Goal: Task Accomplishment & Management: Manage account settings

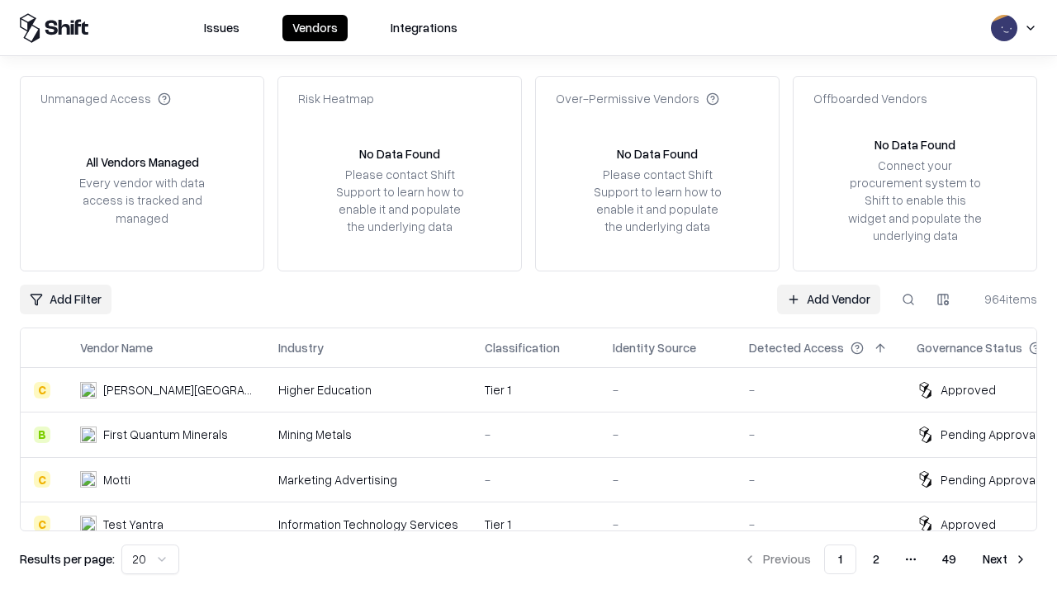
click at [828, 299] on link "Add Vendor" at bounding box center [828, 300] width 103 height 30
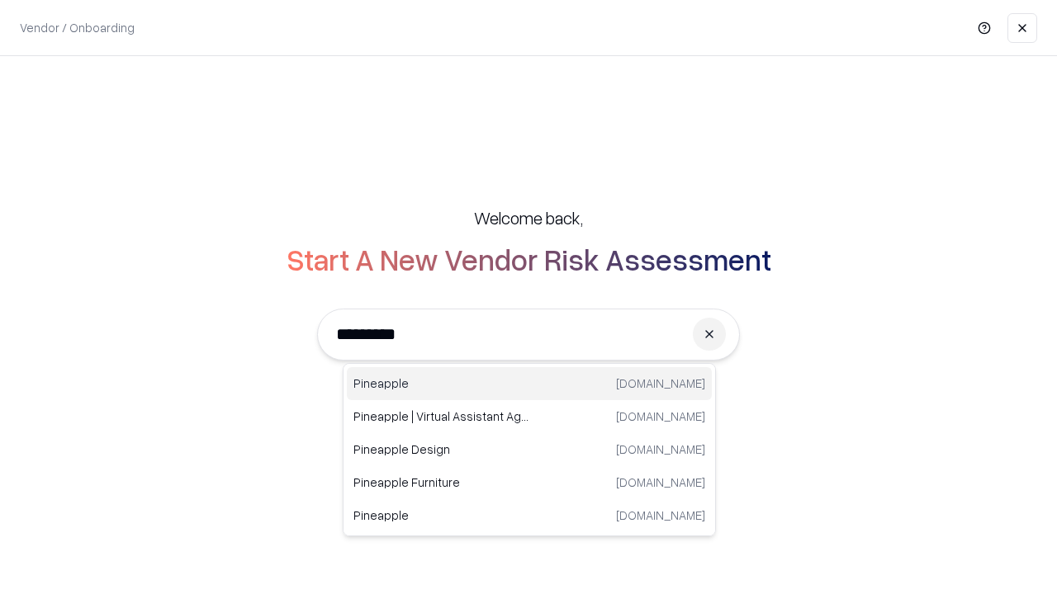
click at [529, 384] on div "Pineapple [DOMAIN_NAME]" at bounding box center [529, 383] width 365 height 33
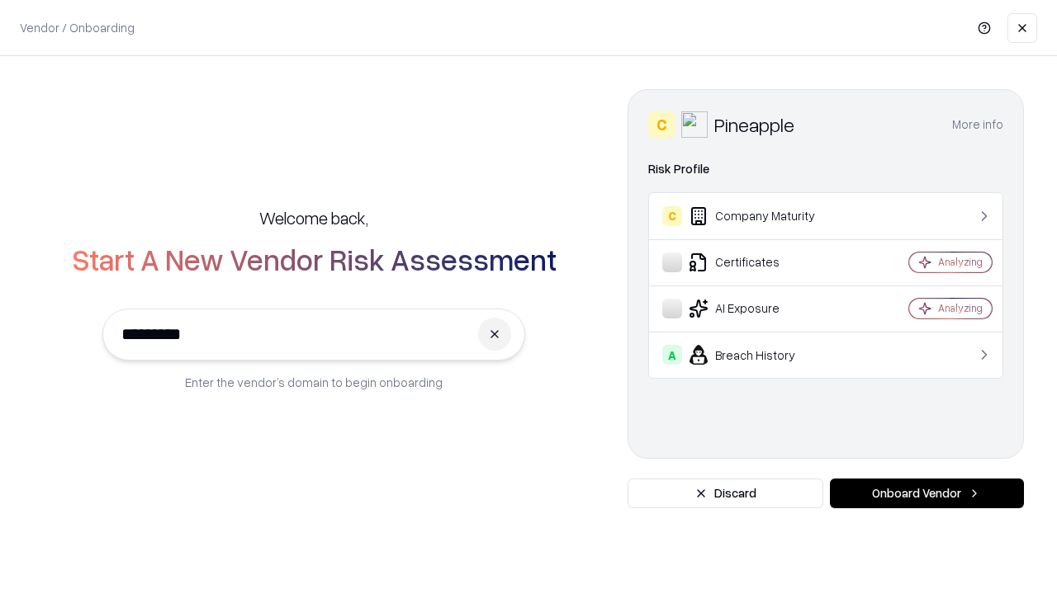
type input "*********"
click at [926, 494] on button "Onboard Vendor" at bounding box center [927, 494] width 194 height 30
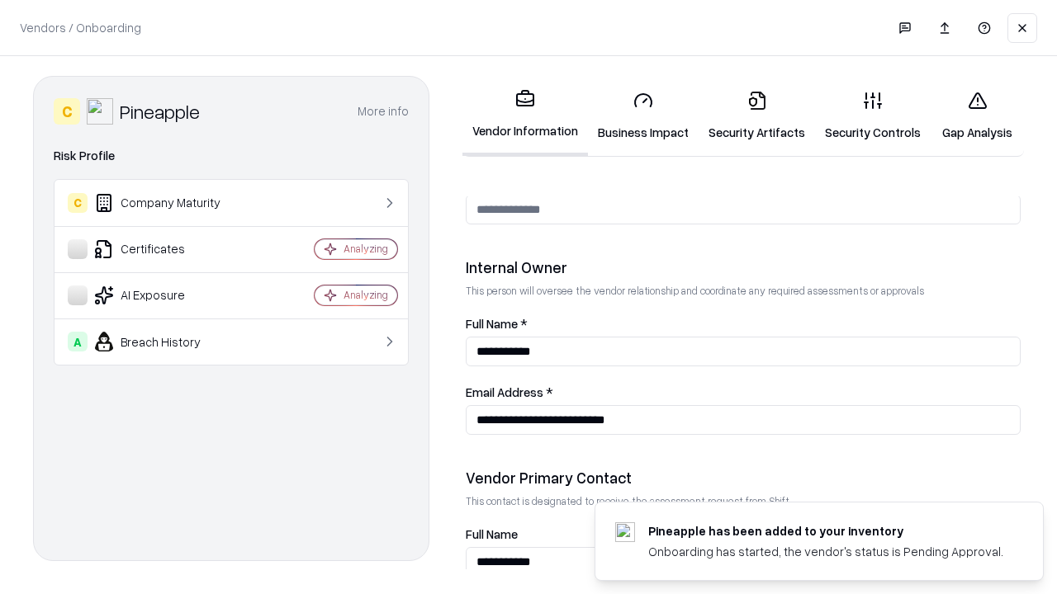
scroll to position [855, 0]
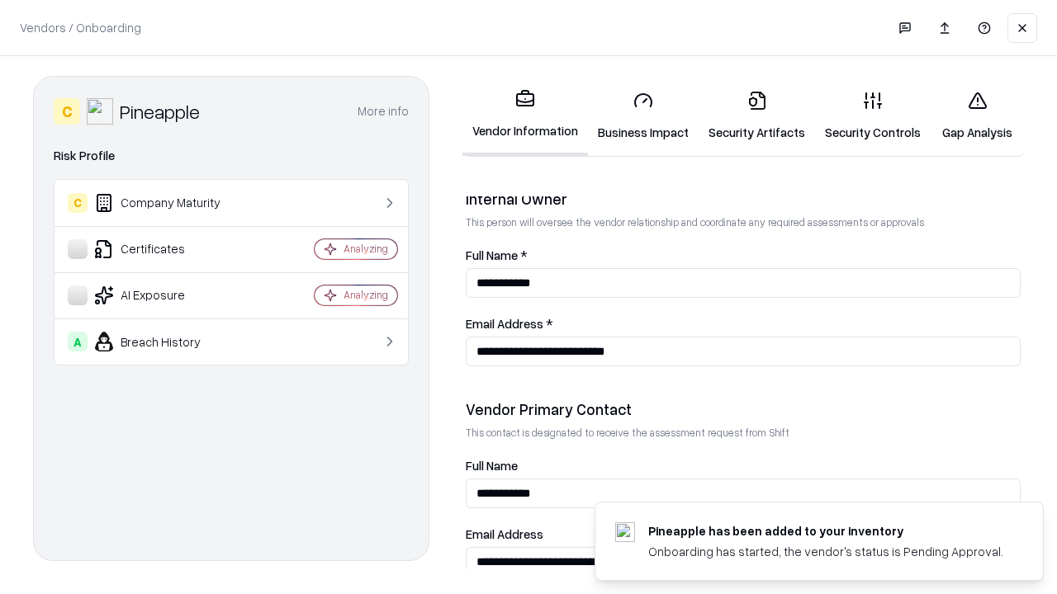
click at [643, 116] on link "Business Impact" at bounding box center [643, 116] width 111 height 77
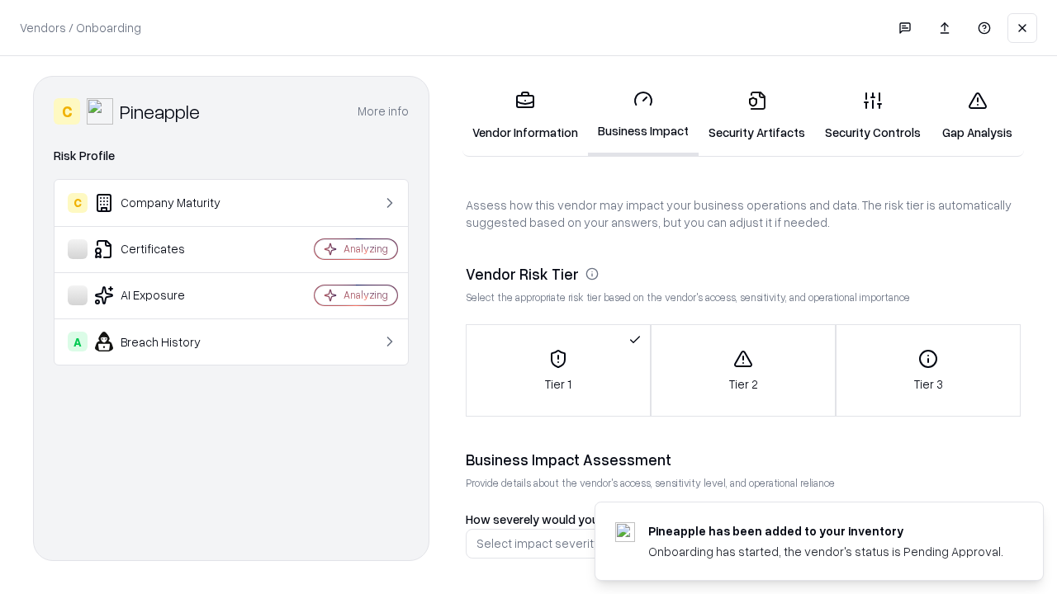
click at [756, 116] on link "Security Artifacts" at bounding box center [756, 116] width 116 height 77
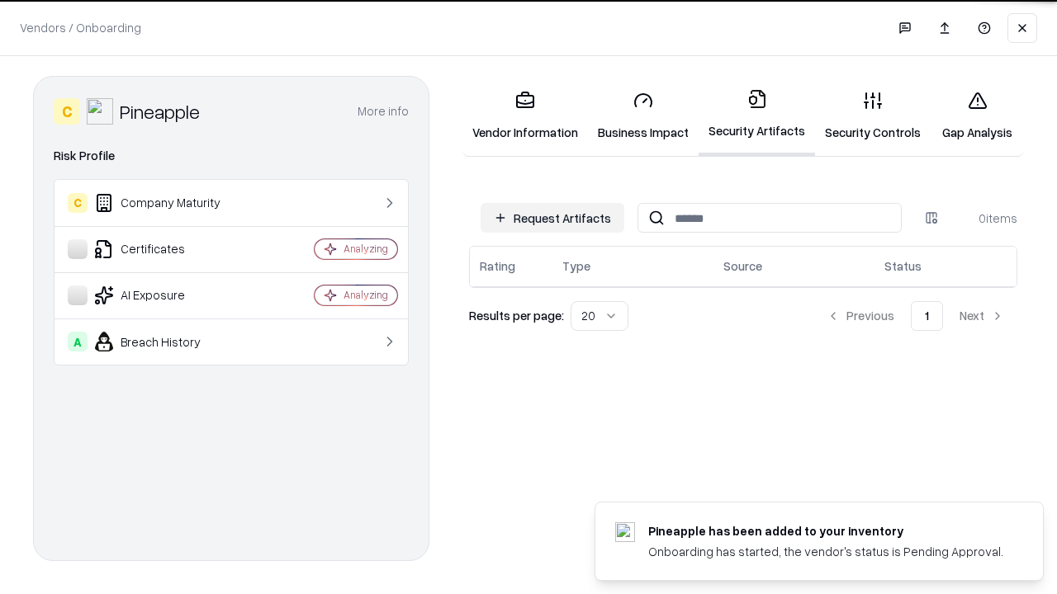
click at [552, 217] on button "Request Artifacts" at bounding box center [552, 218] width 144 height 30
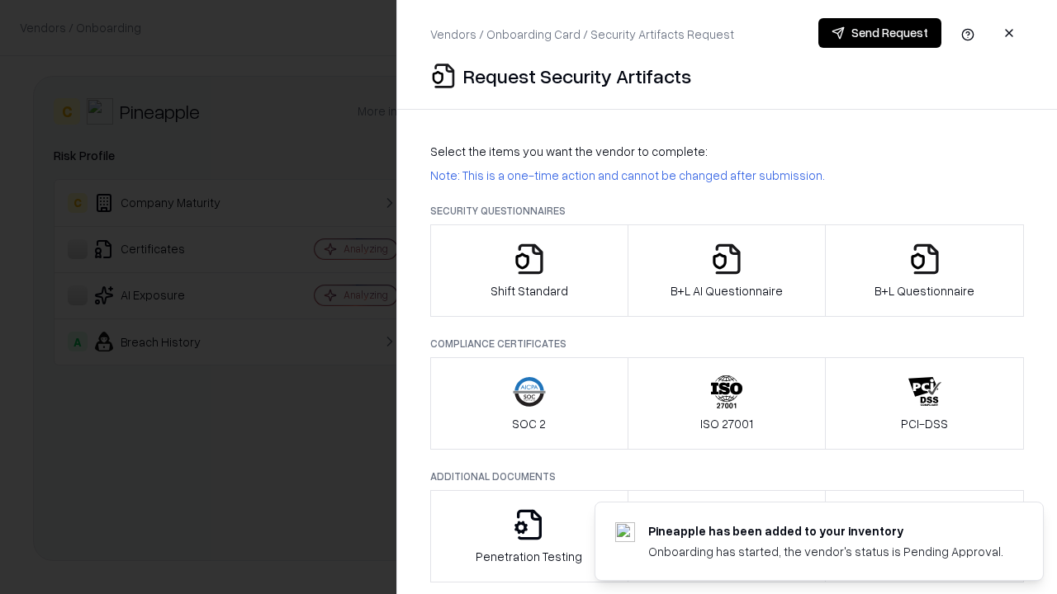
click at [528, 271] on icon "button" at bounding box center [529, 259] width 33 height 33
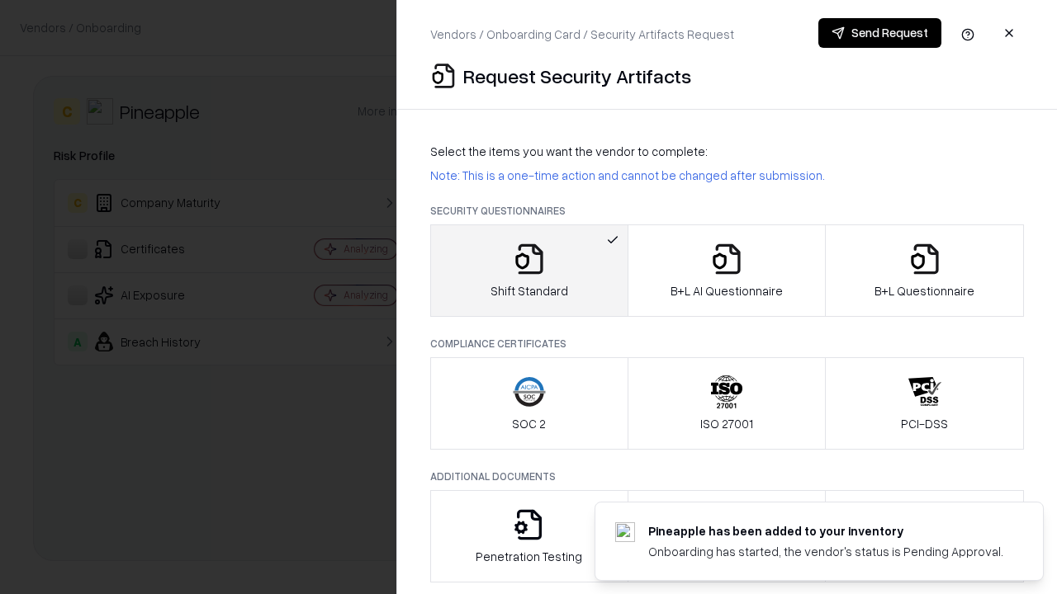
click at [879, 33] on button "Send Request" at bounding box center [879, 33] width 123 height 30
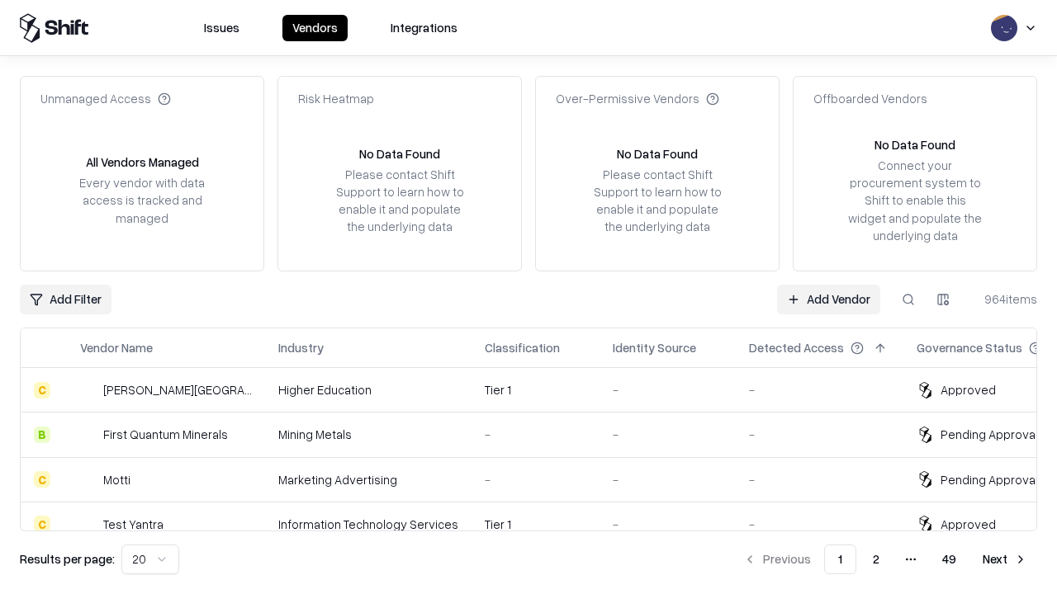
click at [908, 299] on button at bounding box center [908, 300] width 30 height 30
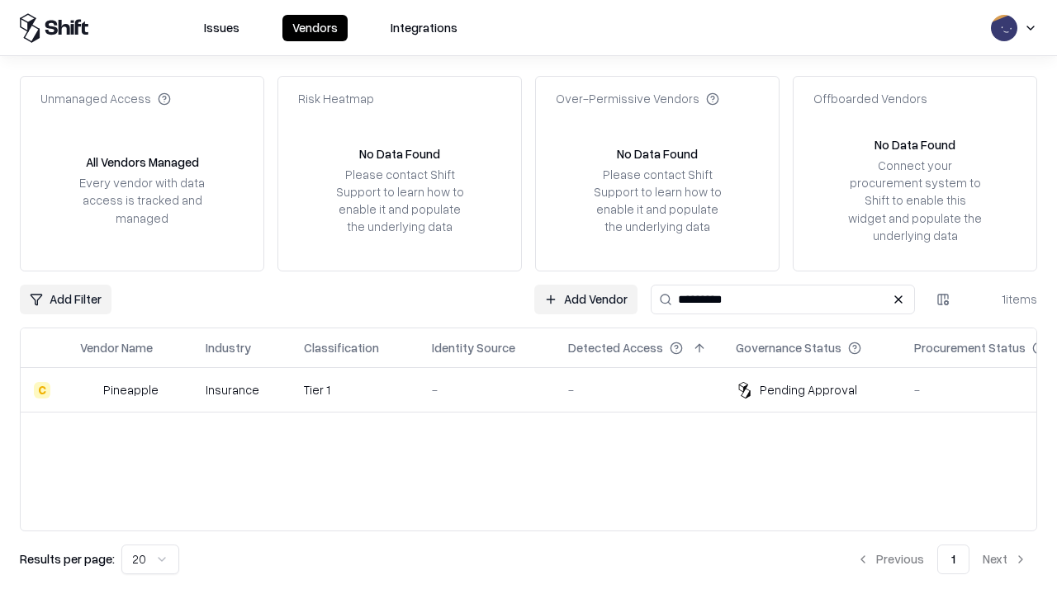
type input "*********"
click at [538, 390] on div "-" at bounding box center [487, 389] width 110 height 17
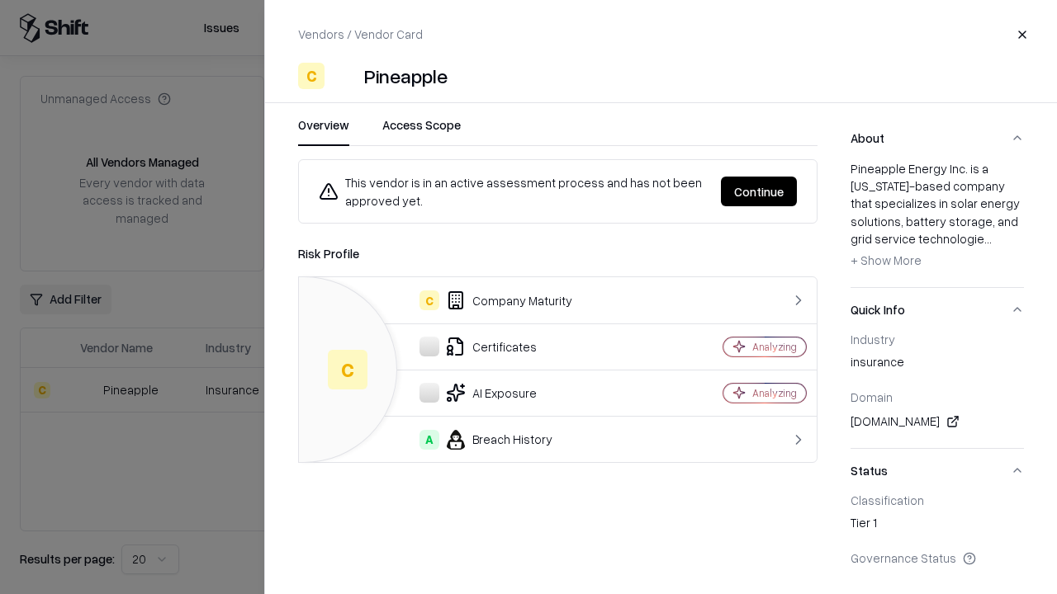
click at [759, 192] on button "Continue" at bounding box center [759, 192] width 76 height 30
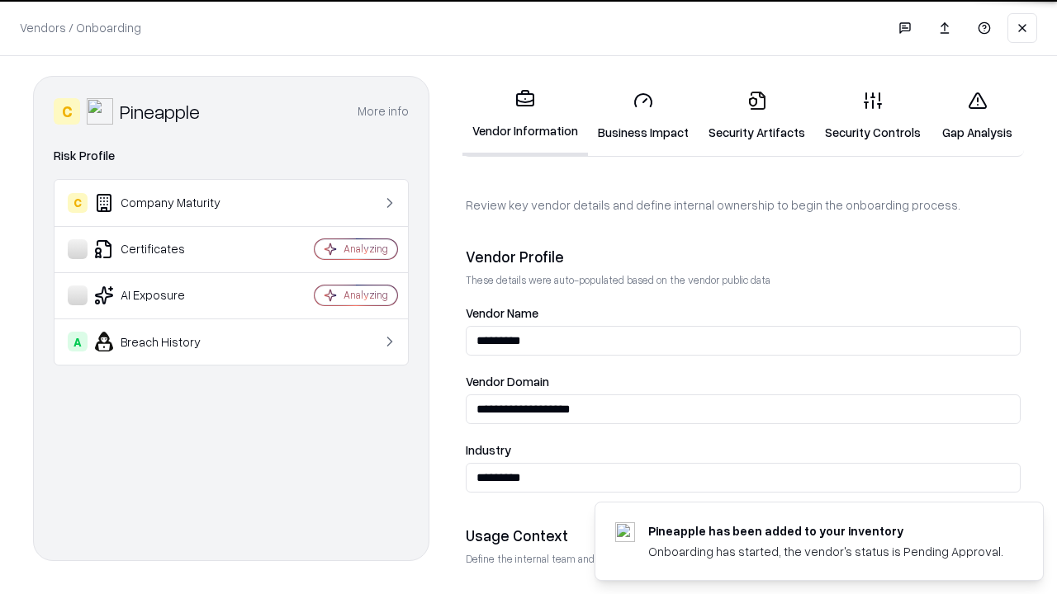
click at [756, 116] on link "Security Artifacts" at bounding box center [756, 116] width 116 height 77
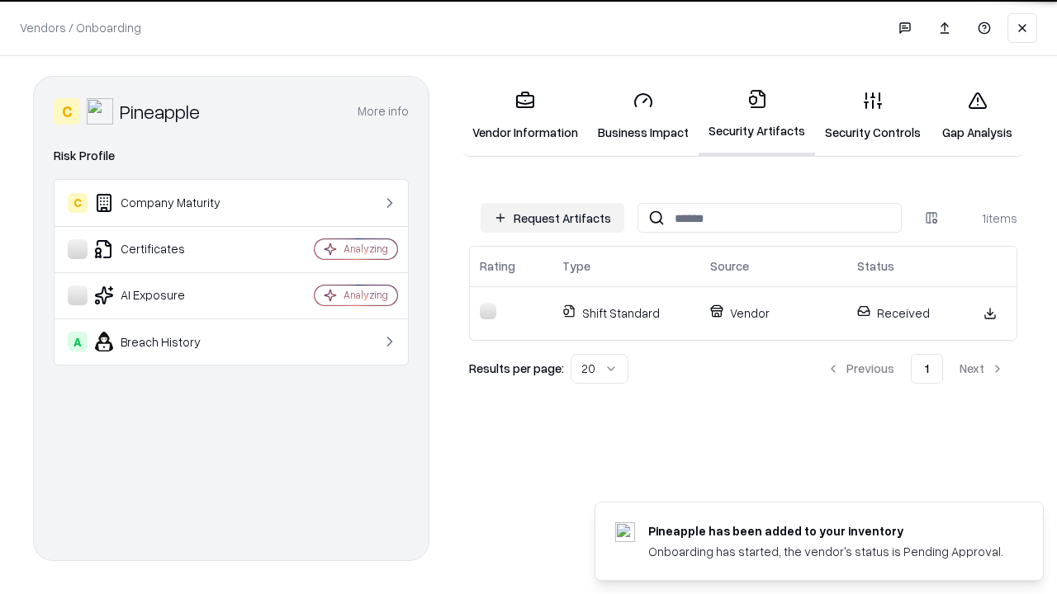
click at [873, 116] on link "Security Controls" at bounding box center [873, 116] width 116 height 77
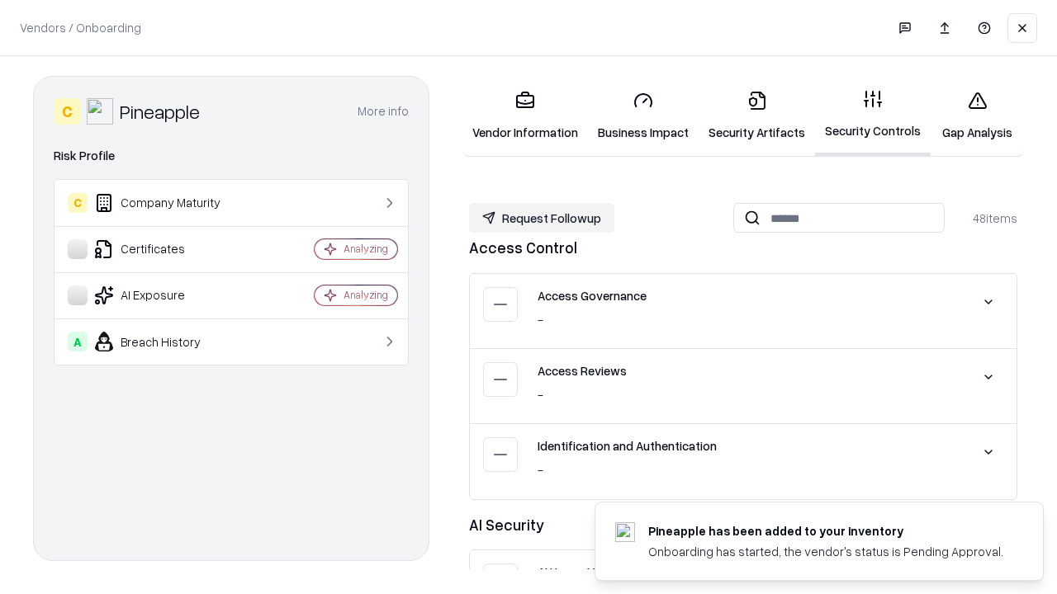
click at [542, 218] on button "Request Followup" at bounding box center [541, 218] width 145 height 30
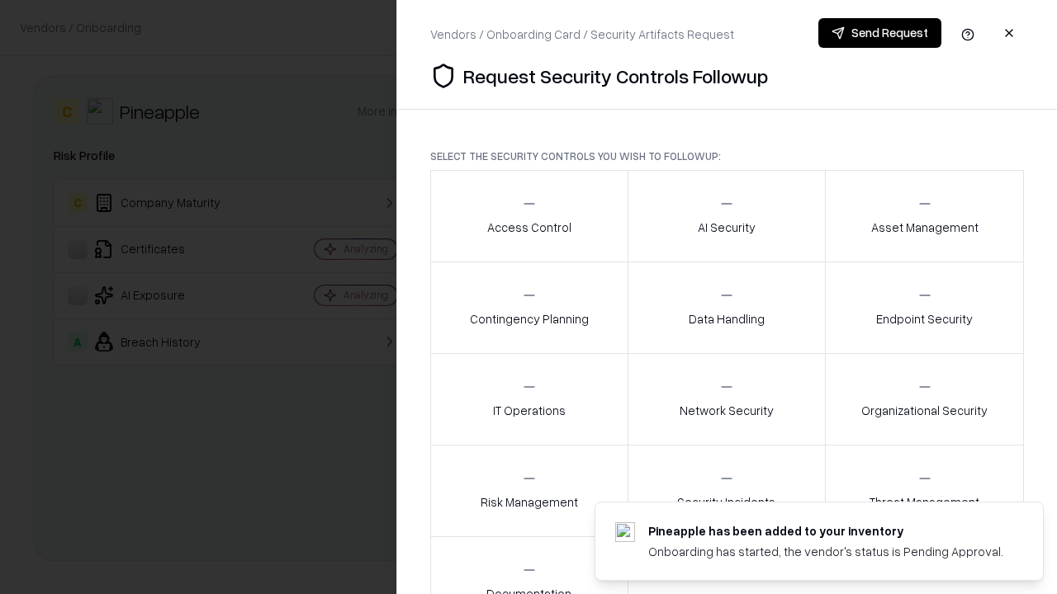
click at [528, 216] on div "Access Control" at bounding box center [529, 216] width 84 height 40
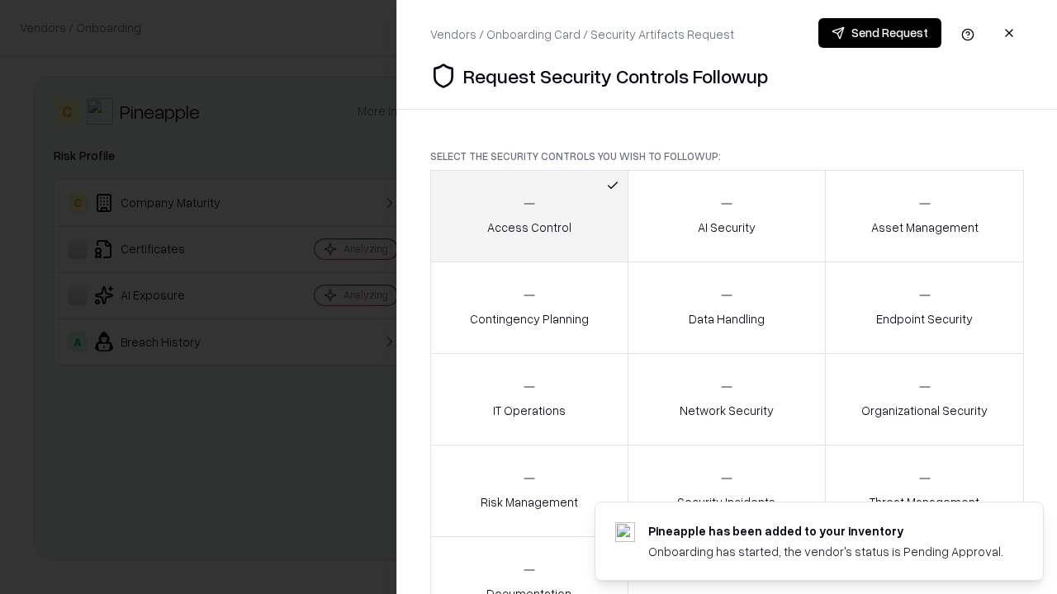
click at [879, 33] on button "Send Request" at bounding box center [879, 33] width 123 height 30
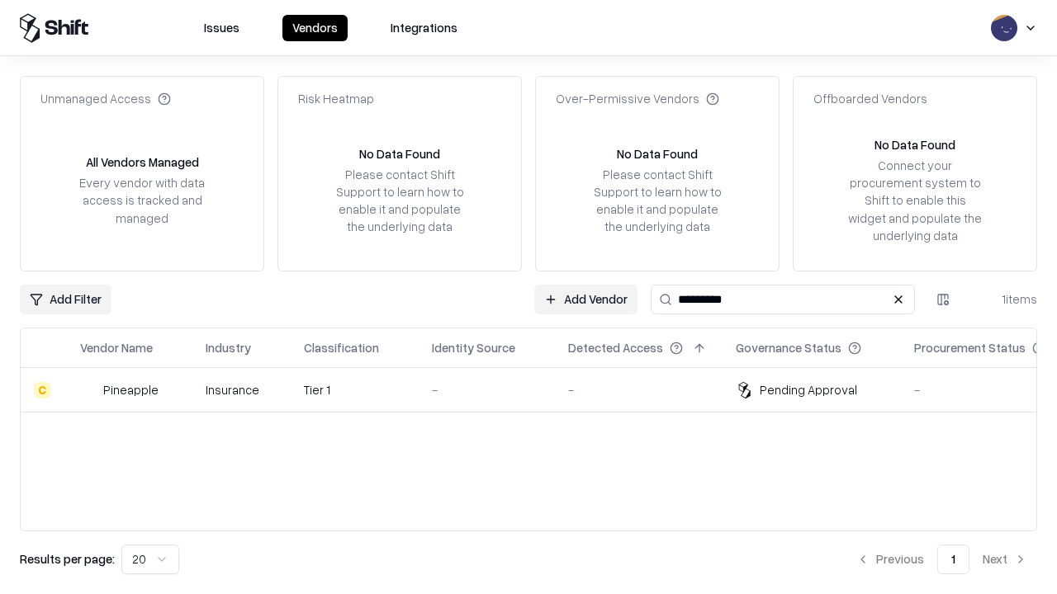
type input "*********"
click at [538, 390] on div "-" at bounding box center [487, 389] width 110 height 17
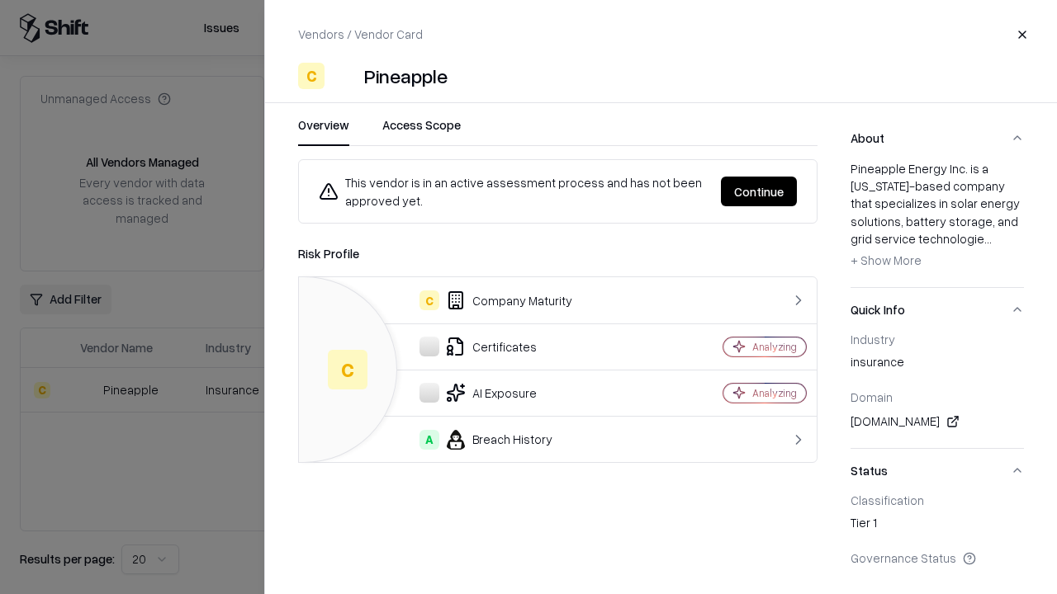
click at [759, 192] on button "Continue" at bounding box center [759, 192] width 76 height 30
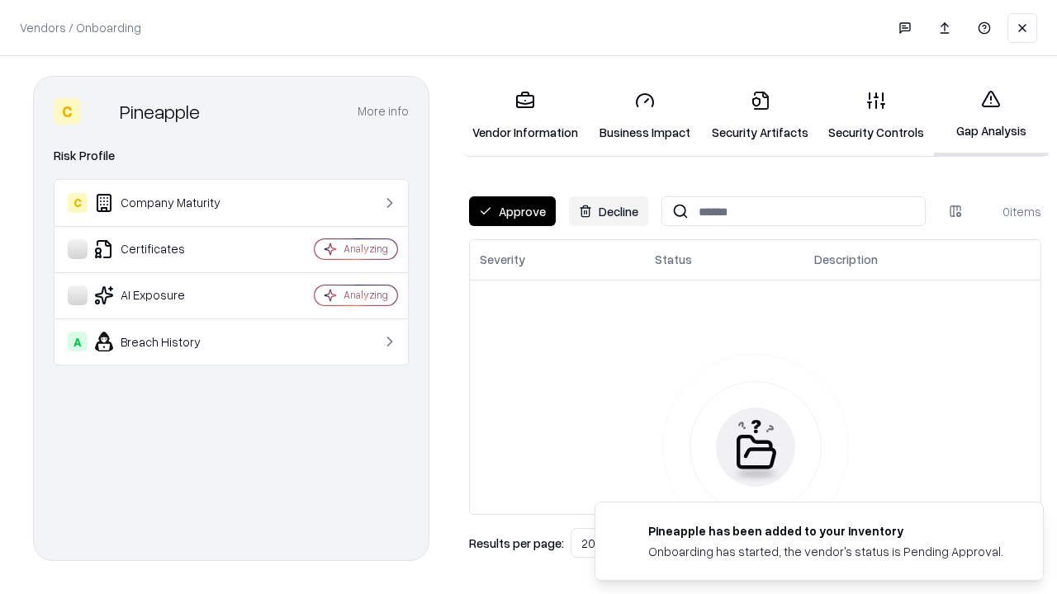
click at [512, 211] on button "Approve" at bounding box center [512, 211] width 87 height 30
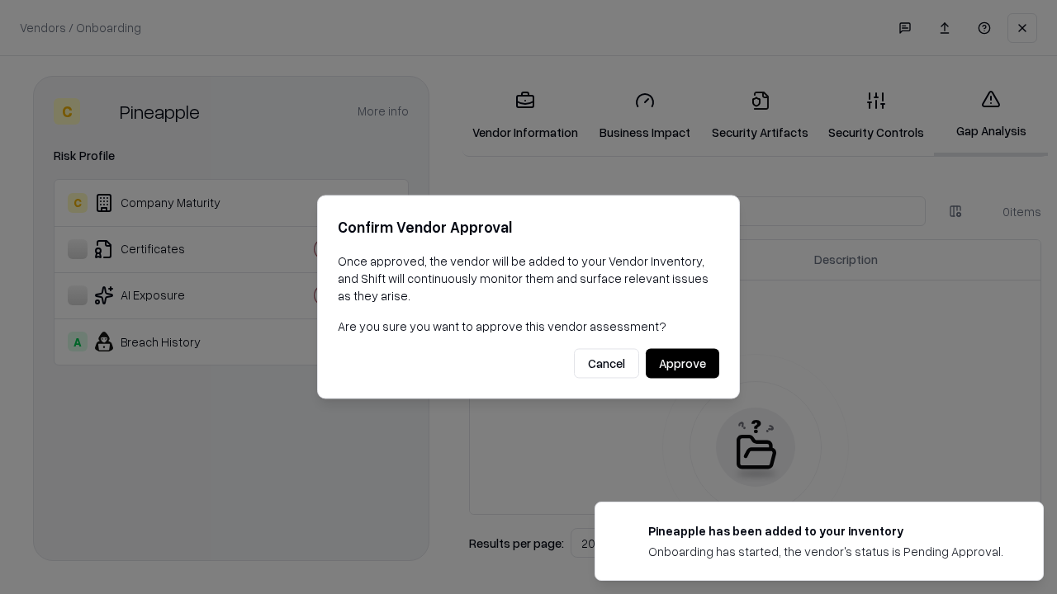
click at [682, 363] on button "Approve" at bounding box center [682, 364] width 73 height 30
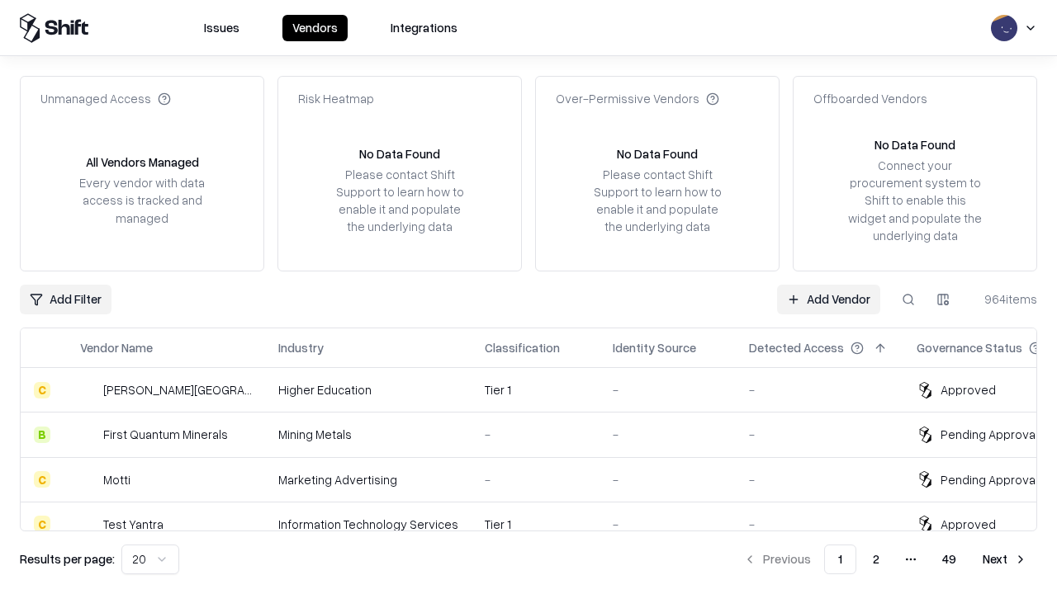
type input "*********"
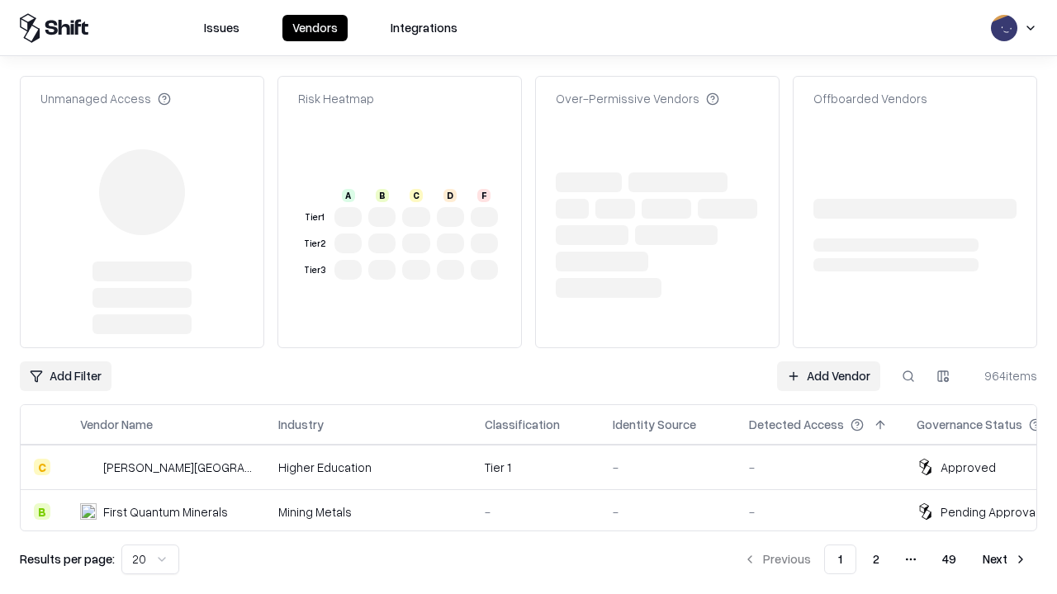
click at [828, 362] on link "Add Vendor" at bounding box center [828, 377] width 103 height 30
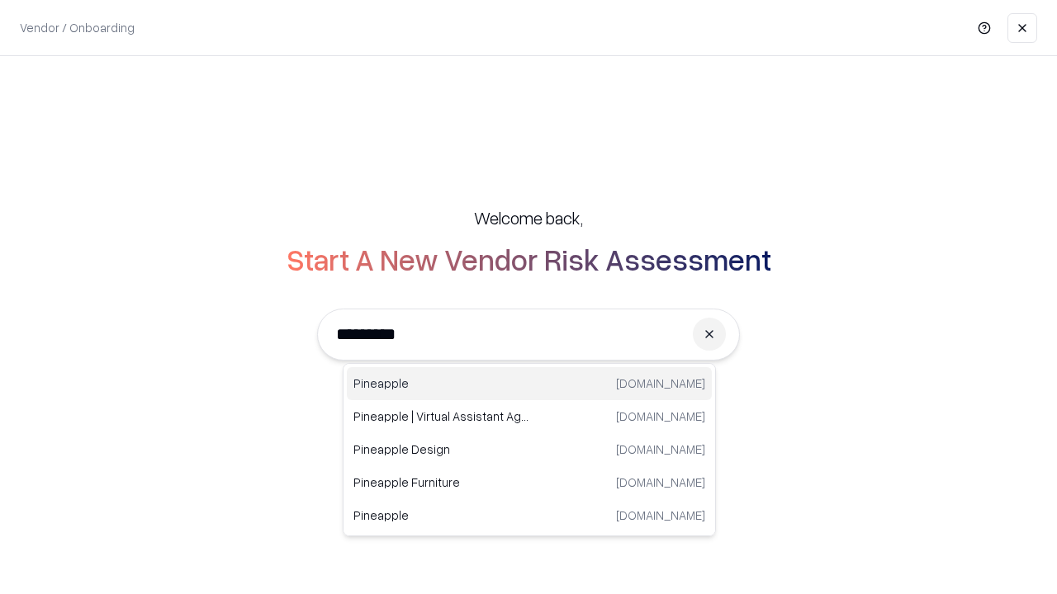
click at [529, 384] on div "Pineapple [DOMAIN_NAME]" at bounding box center [529, 383] width 365 height 33
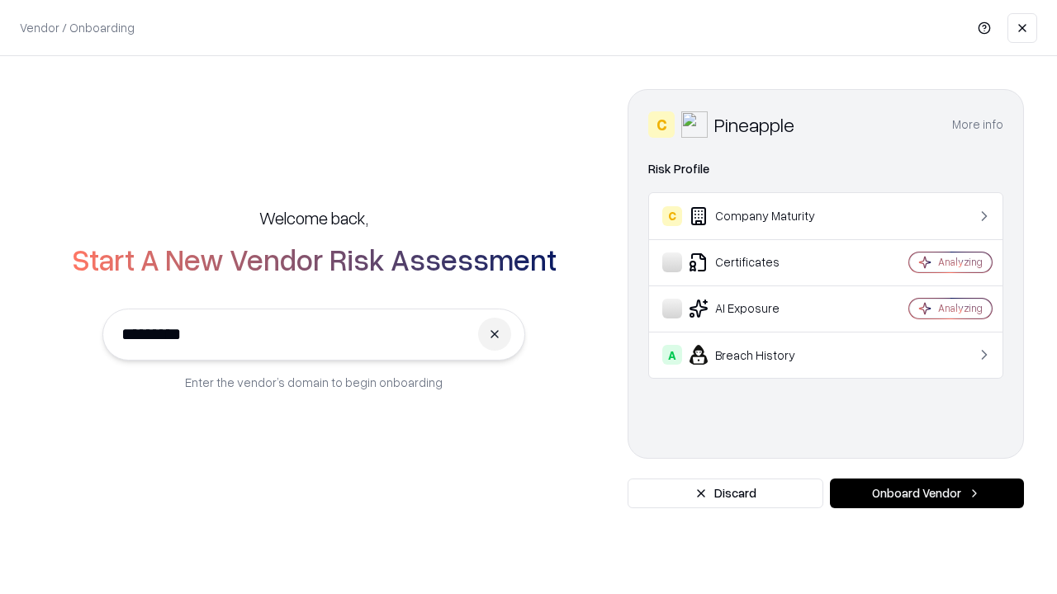
type input "*********"
click at [926, 494] on button "Onboard Vendor" at bounding box center [927, 494] width 194 height 30
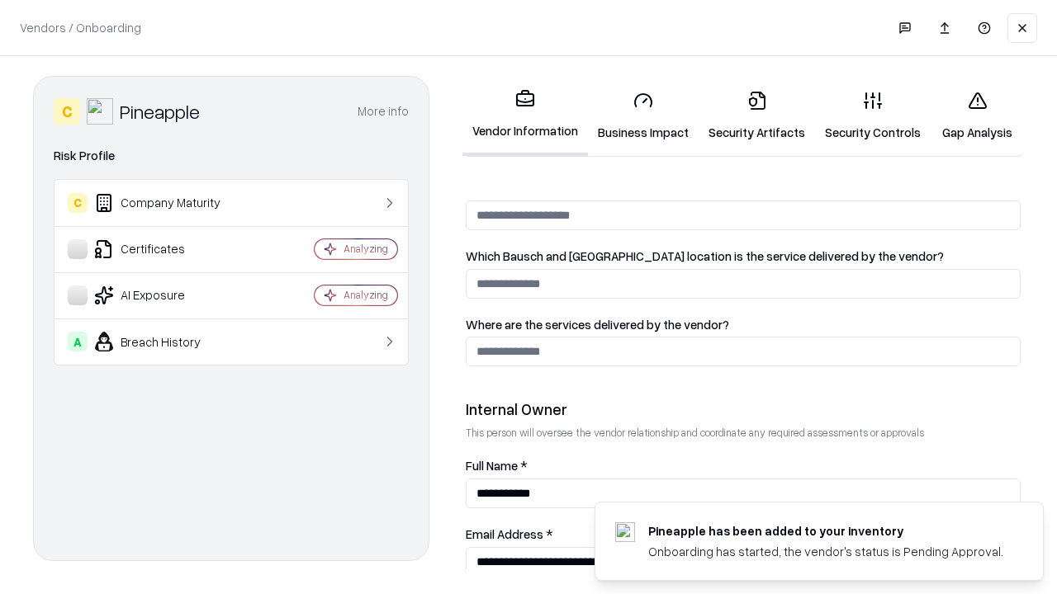
scroll to position [855, 0]
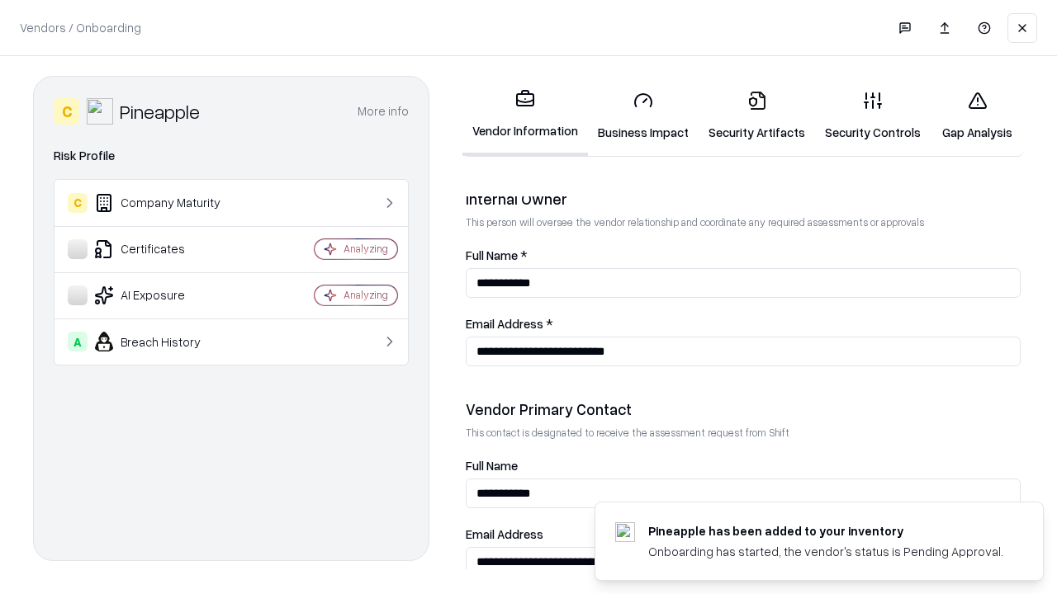
click at [977, 116] on link "Gap Analysis" at bounding box center [976, 116] width 93 height 77
